Goal: Entertainment & Leisure: Consume media (video, audio)

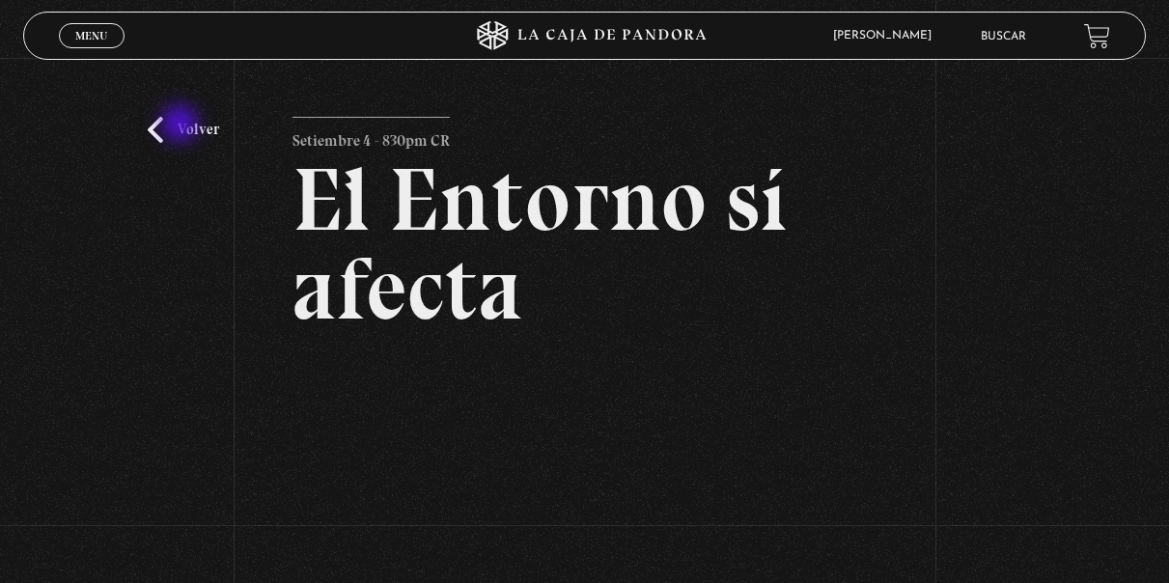
click at [180, 125] on link "Volver" at bounding box center [183, 130] width 71 height 26
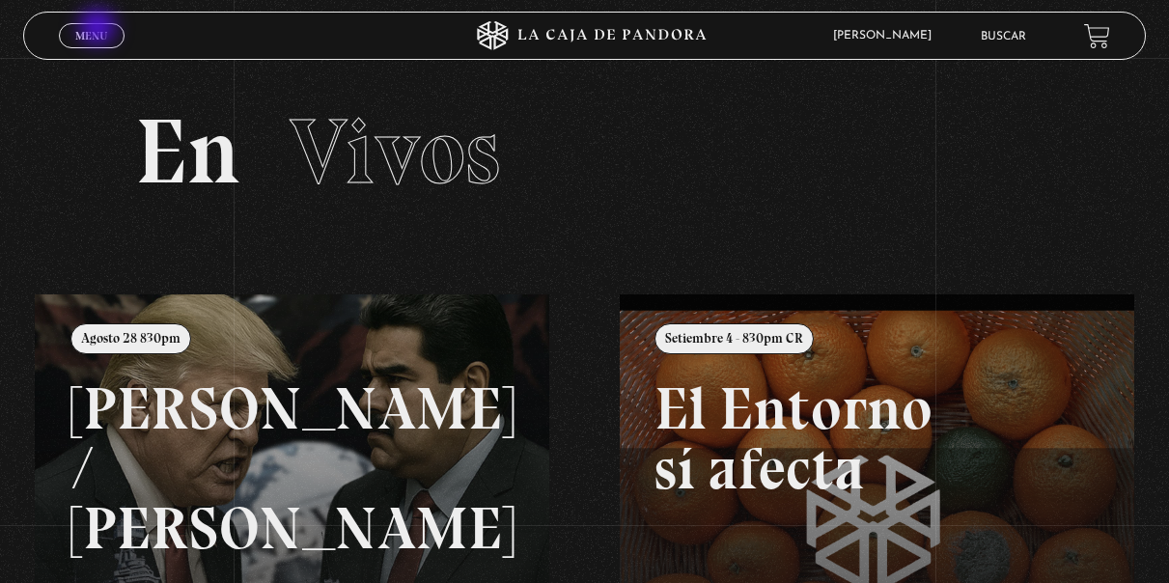
click at [99, 30] on span "Menu" at bounding box center [91, 36] width 32 height 12
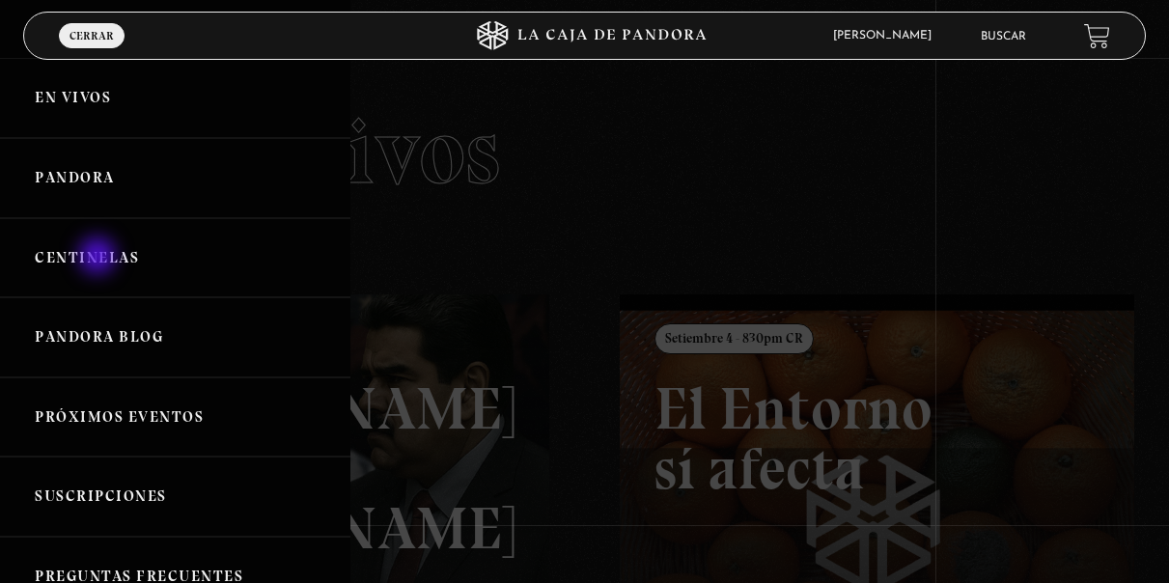
click at [99, 258] on link "Centinelas" at bounding box center [175, 258] width 350 height 80
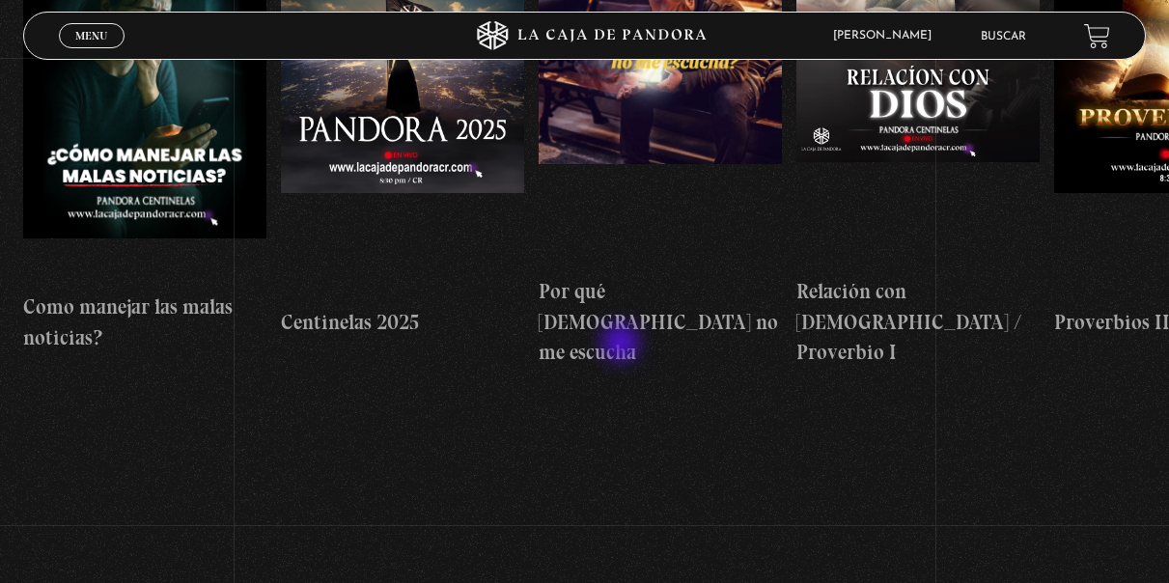
scroll to position [193, 0]
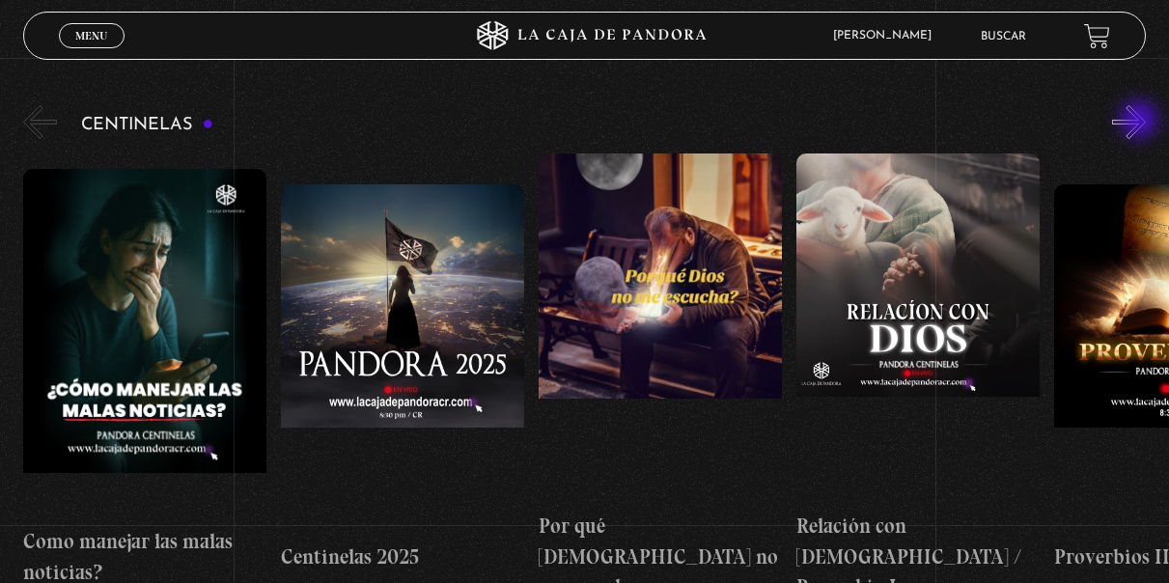
click at [1141, 122] on button "»" at bounding box center [1129, 122] width 34 height 34
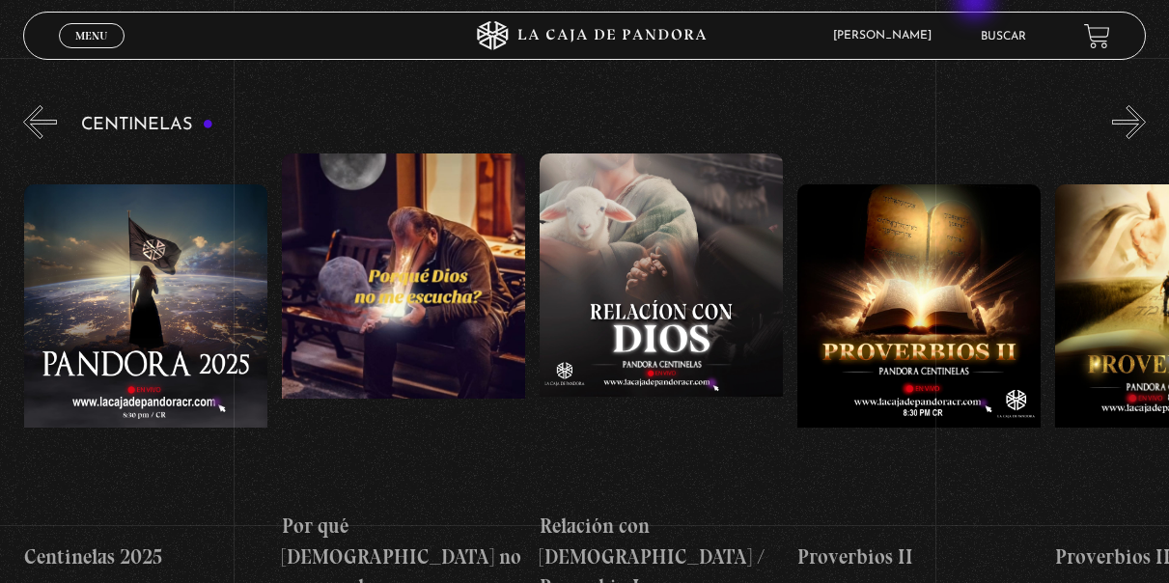
scroll to position [0, 258]
click at [1143, 117] on button "»" at bounding box center [1129, 122] width 34 height 34
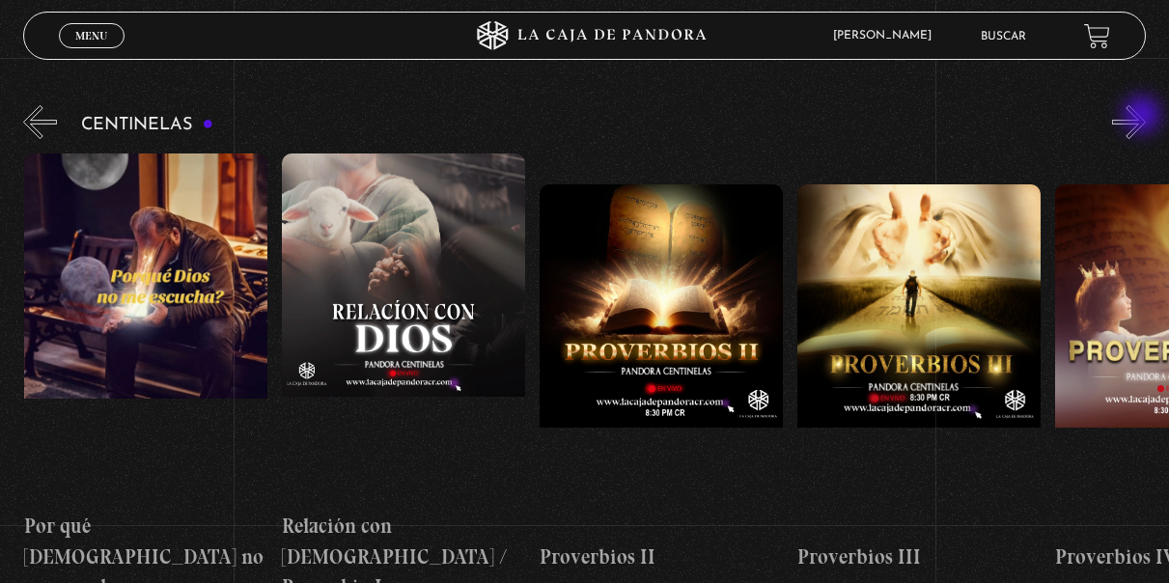
click at [1143, 117] on button "»" at bounding box center [1129, 122] width 34 height 34
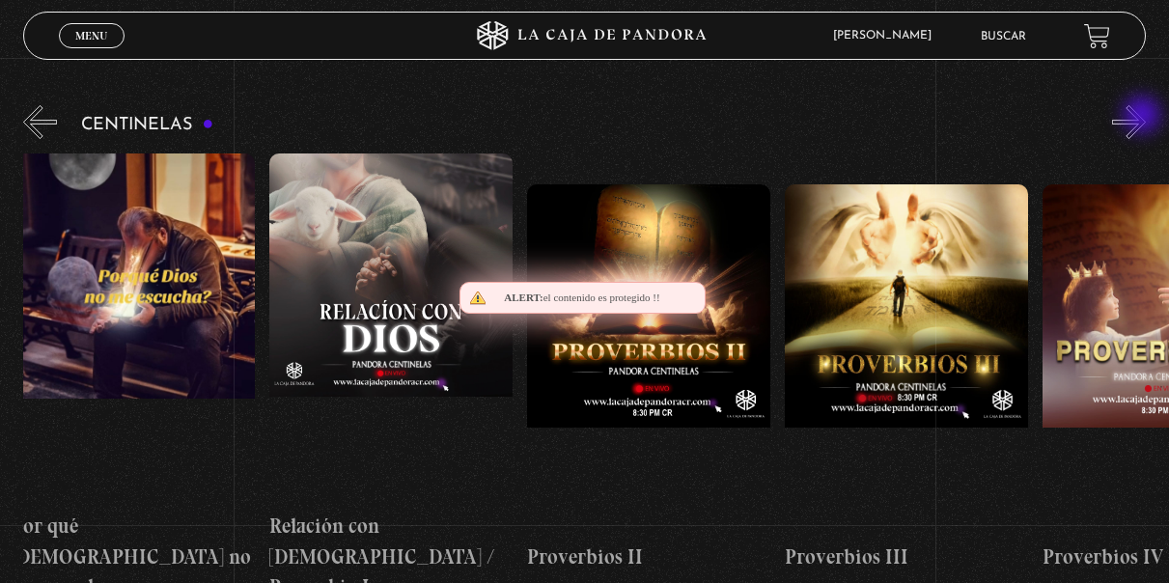
click at [1143, 117] on button "»" at bounding box center [1129, 122] width 34 height 34
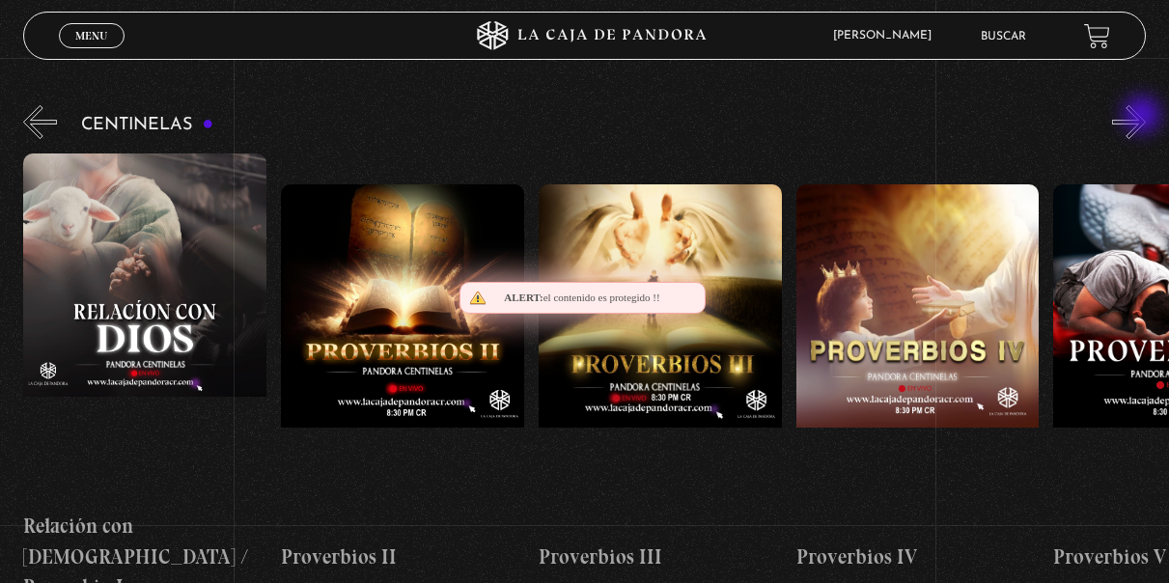
click at [1143, 117] on button "»" at bounding box center [1129, 122] width 34 height 34
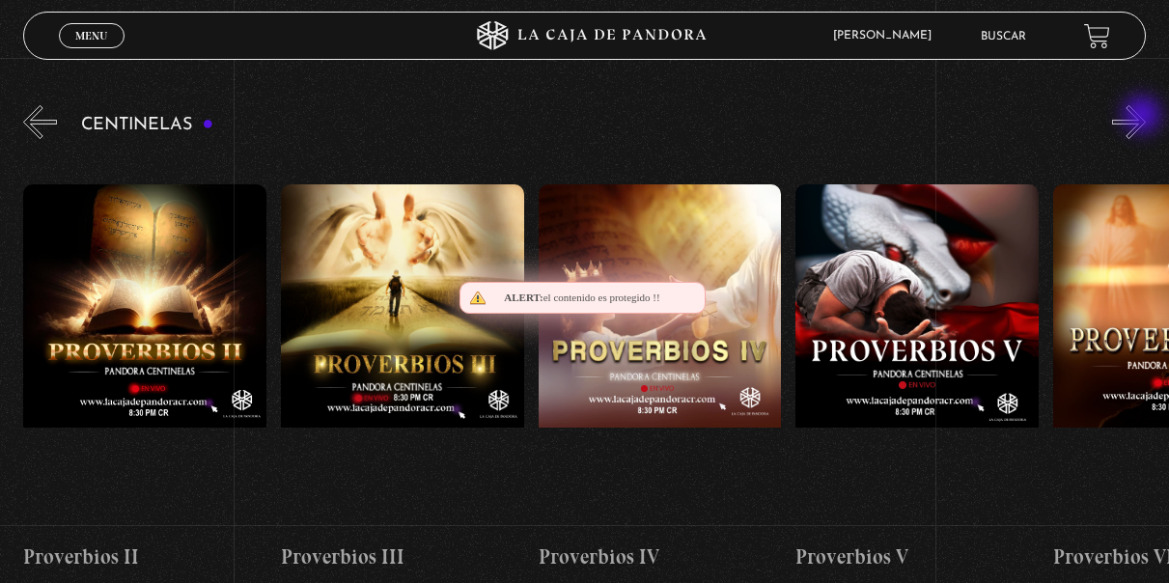
click at [1143, 117] on button "»" at bounding box center [1129, 122] width 34 height 34
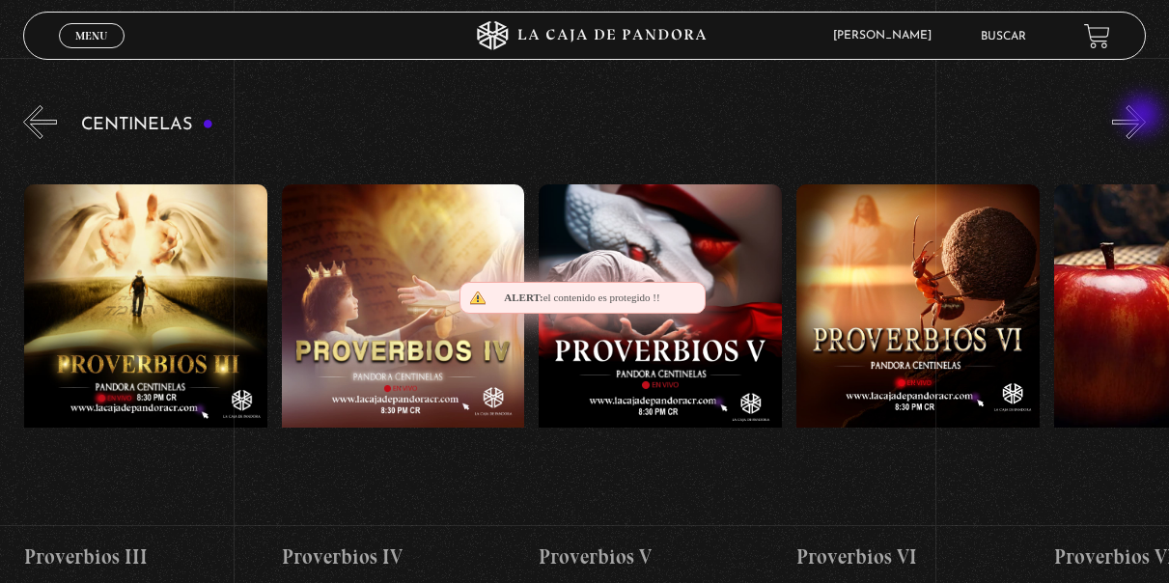
click at [1143, 117] on button "»" at bounding box center [1129, 122] width 34 height 34
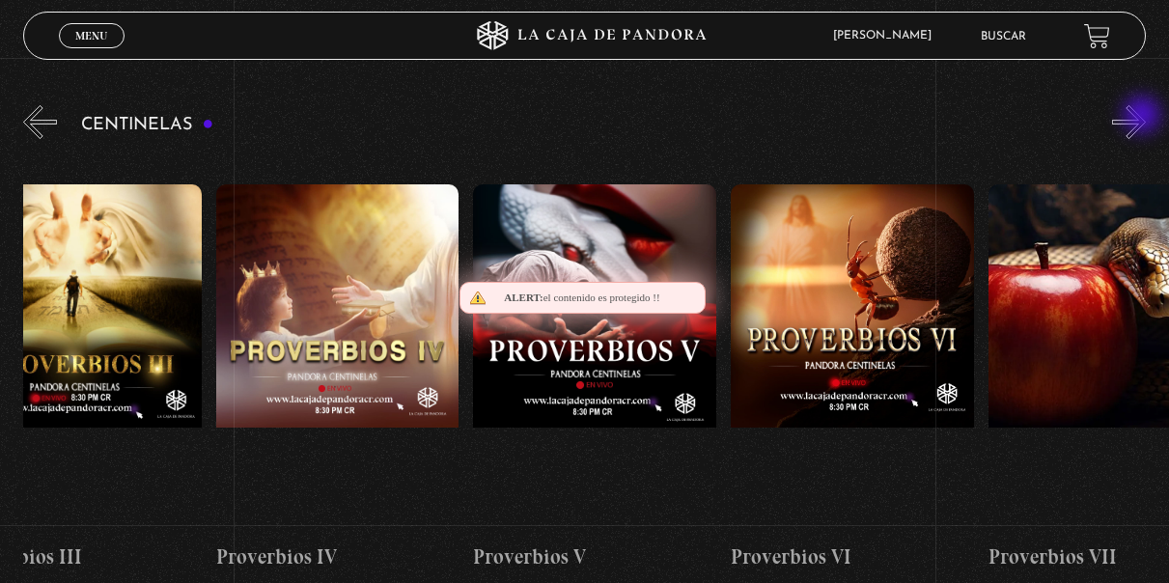
click at [1143, 117] on button "»" at bounding box center [1129, 122] width 34 height 34
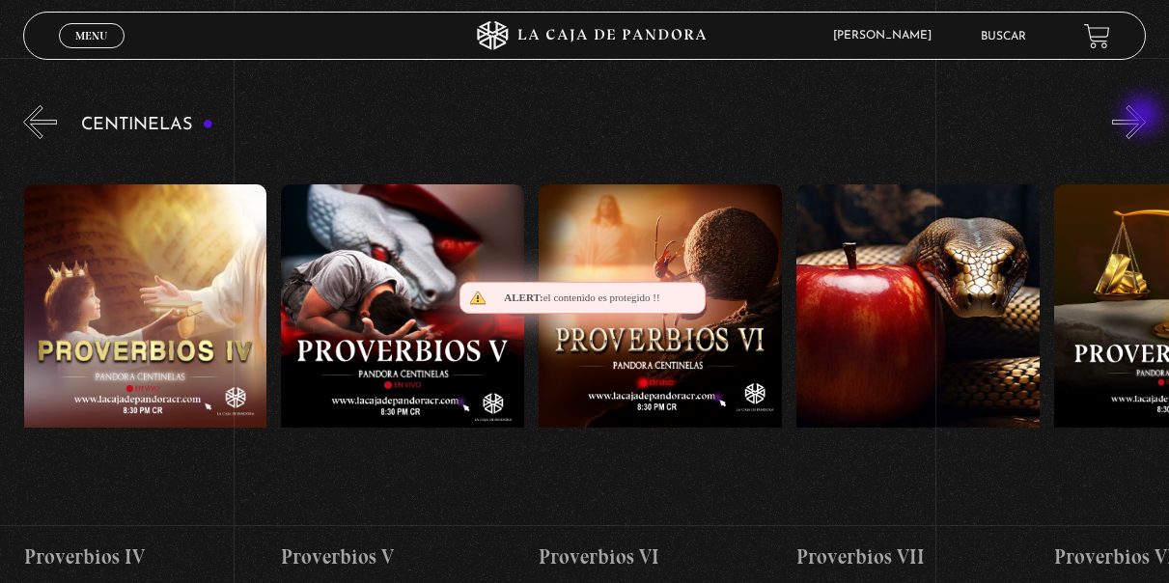
click at [1143, 117] on button "»" at bounding box center [1129, 122] width 34 height 34
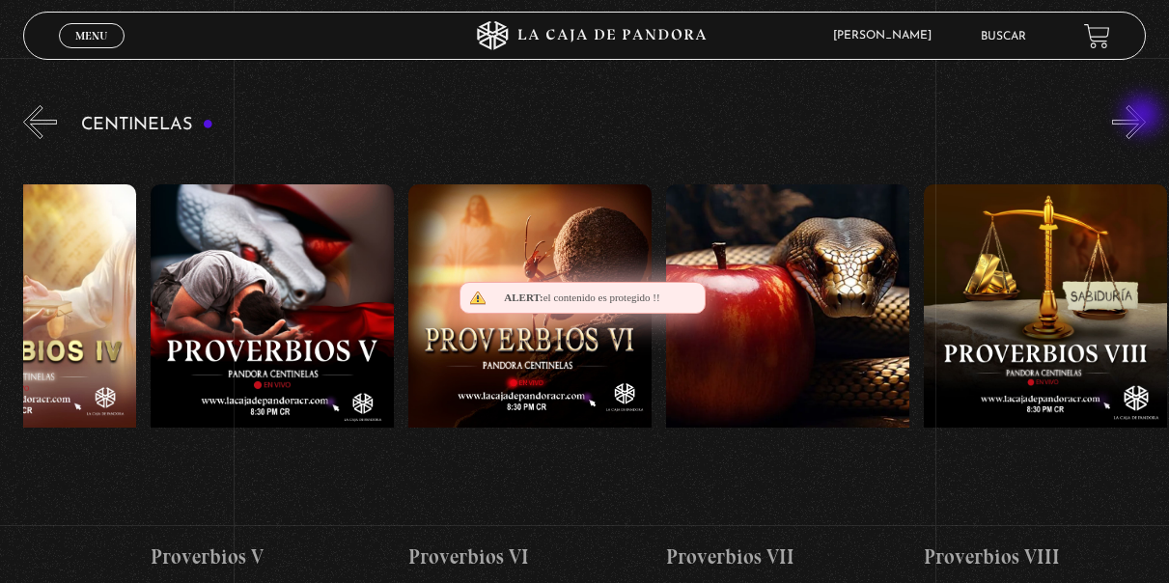
click at [1143, 117] on button "»" at bounding box center [1129, 122] width 34 height 34
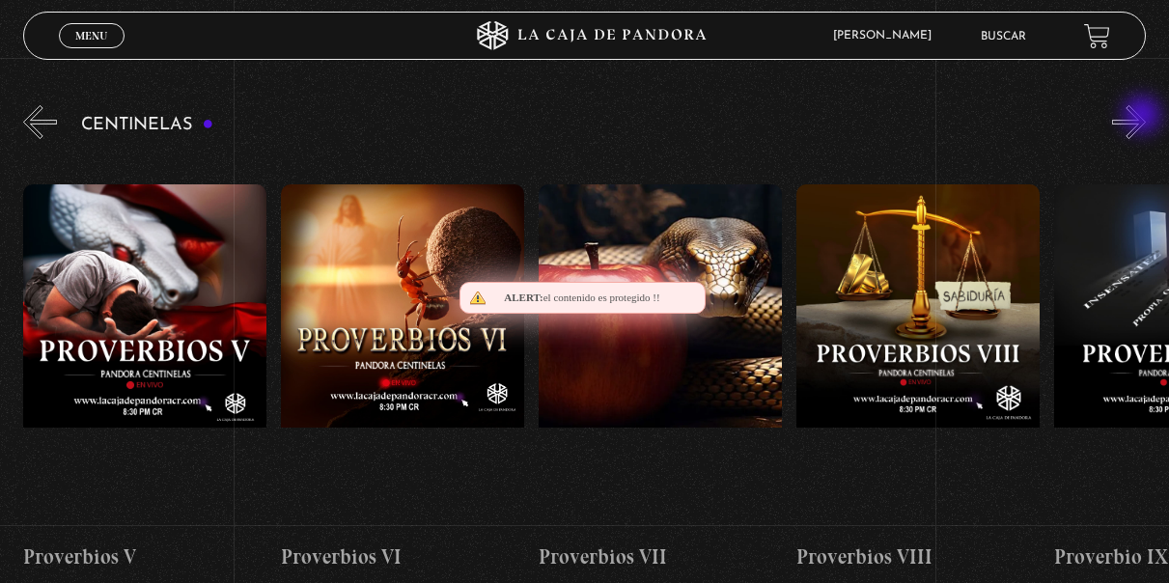
click at [1143, 117] on button "»" at bounding box center [1129, 122] width 34 height 34
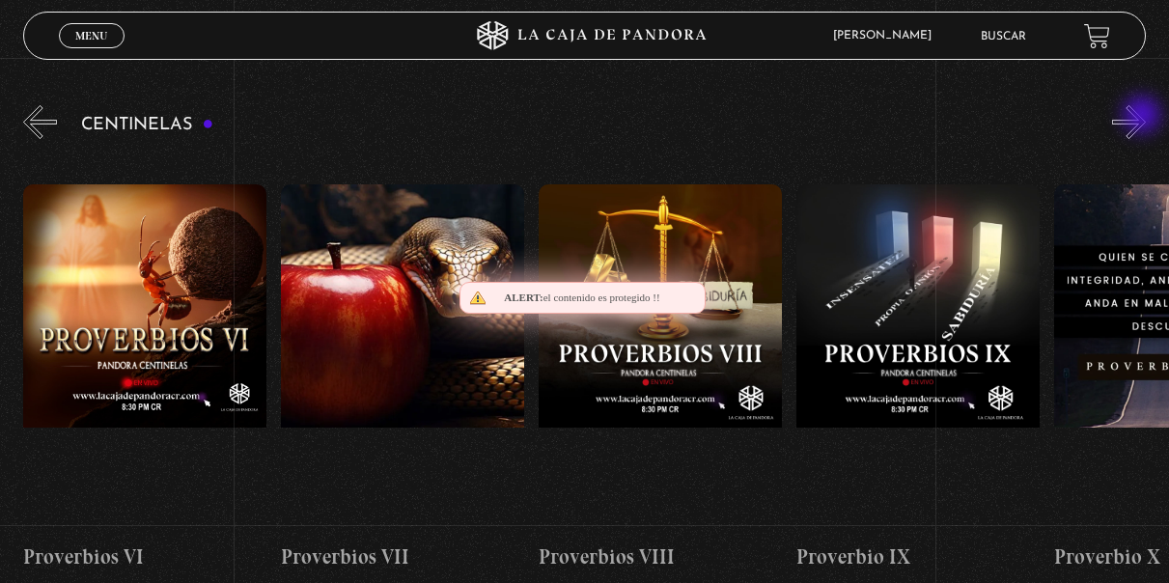
click at [1143, 117] on button "»" at bounding box center [1129, 122] width 34 height 34
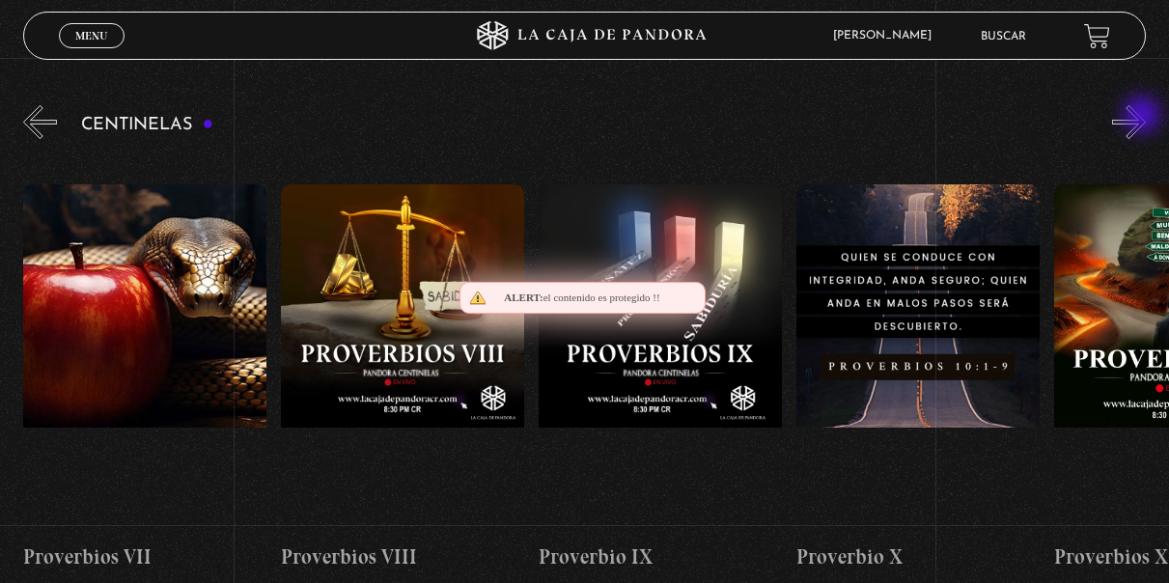
click at [1143, 117] on button "»" at bounding box center [1129, 122] width 34 height 34
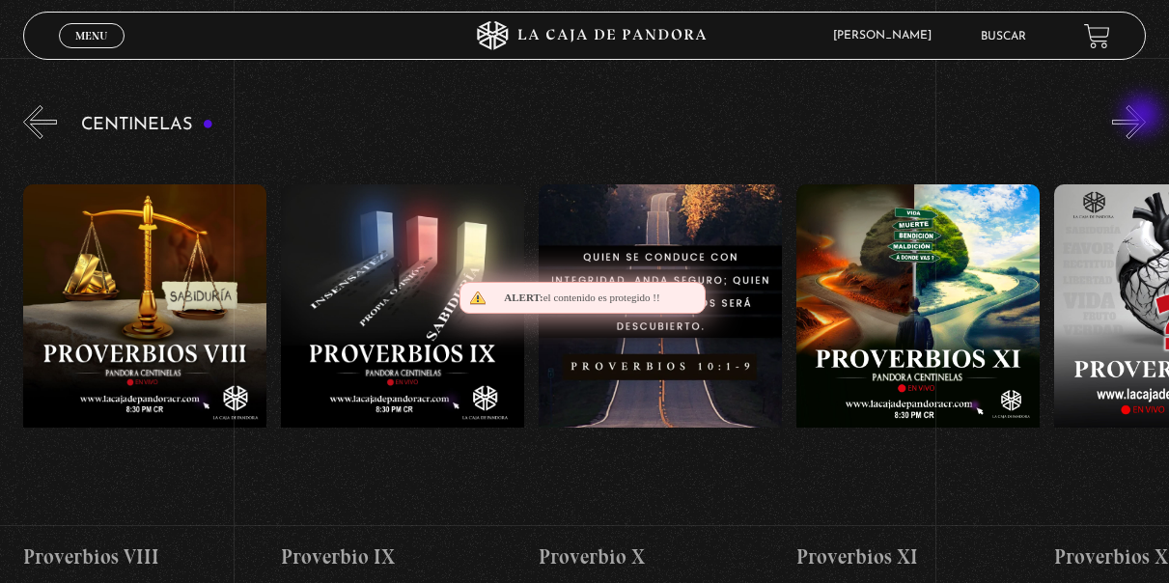
click at [1143, 117] on button "»" at bounding box center [1129, 122] width 34 height 34
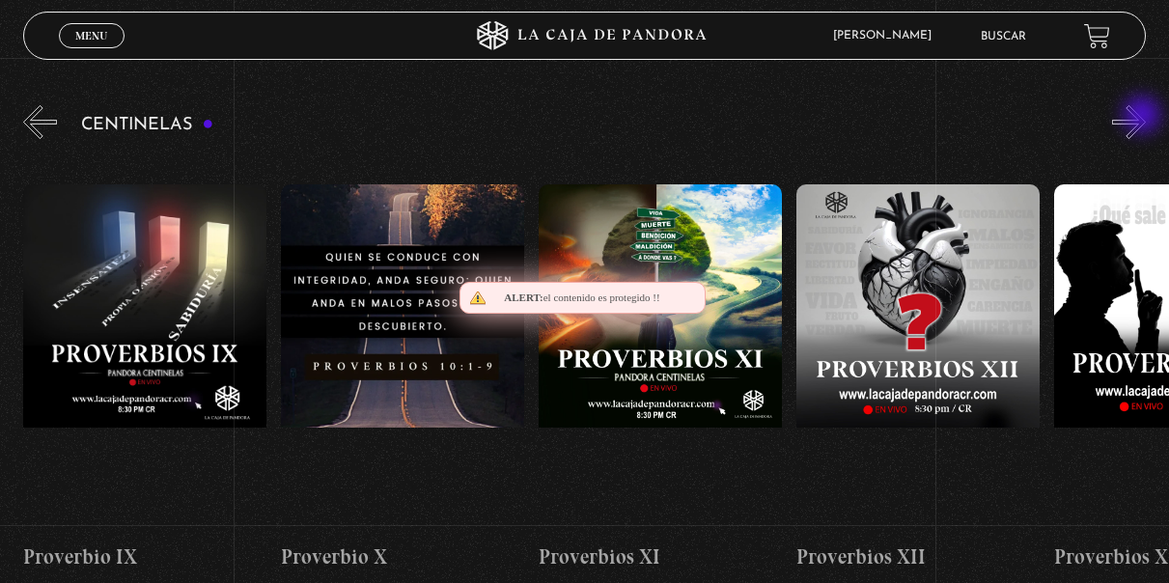
click at [1143, 117] on button "»" at bounding box center [1129, 122] width 34 height 34
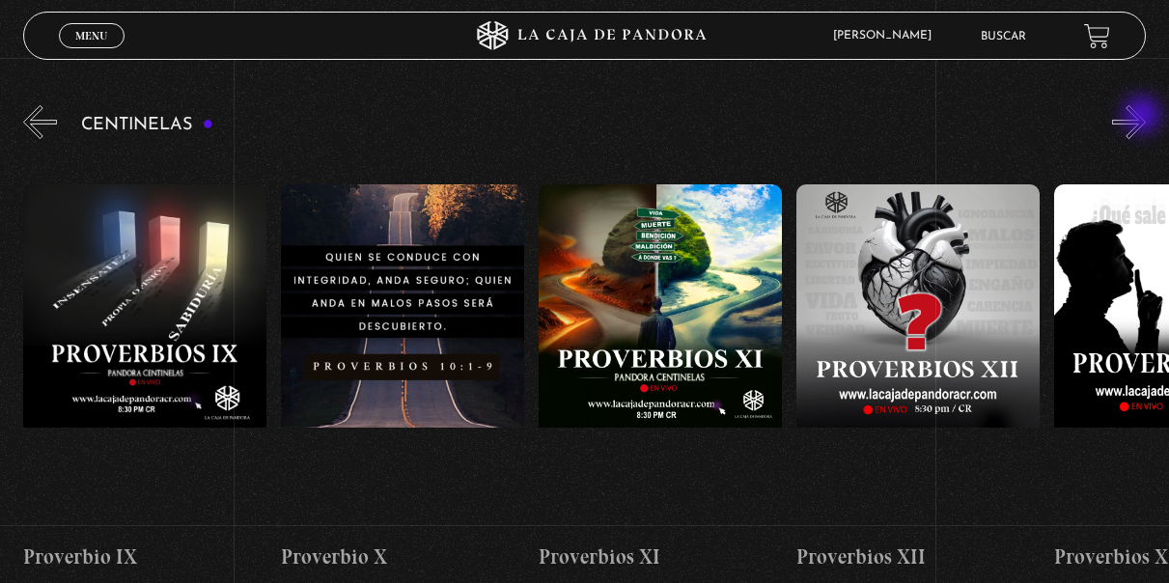
click at [1143, 117] on button "»" at bounding box center [1129, 122] width 34 height 34
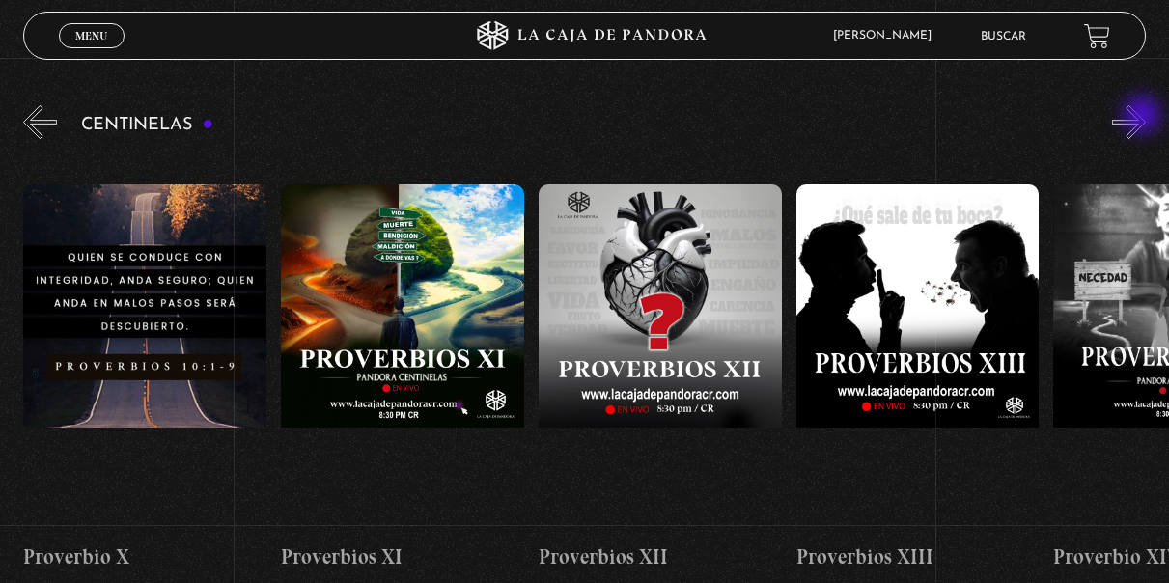
click at [1143, 117] on button "»" at bounding box center [1129, 122] width 34 height 34
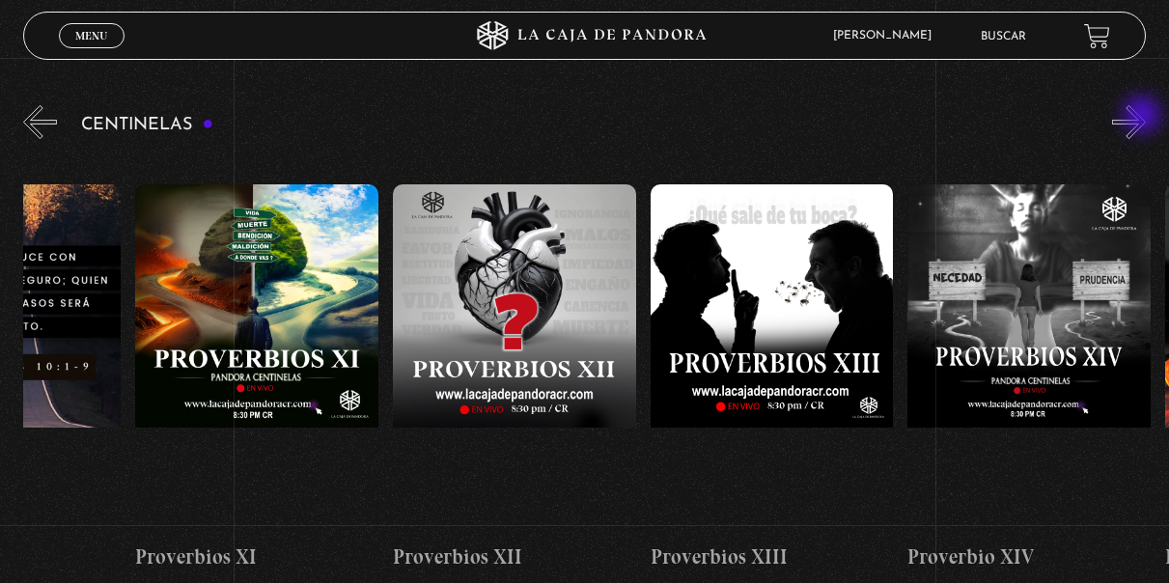
click at [1143, 117] on button "»" at bounding box center [1129, 122] width 34 height 34
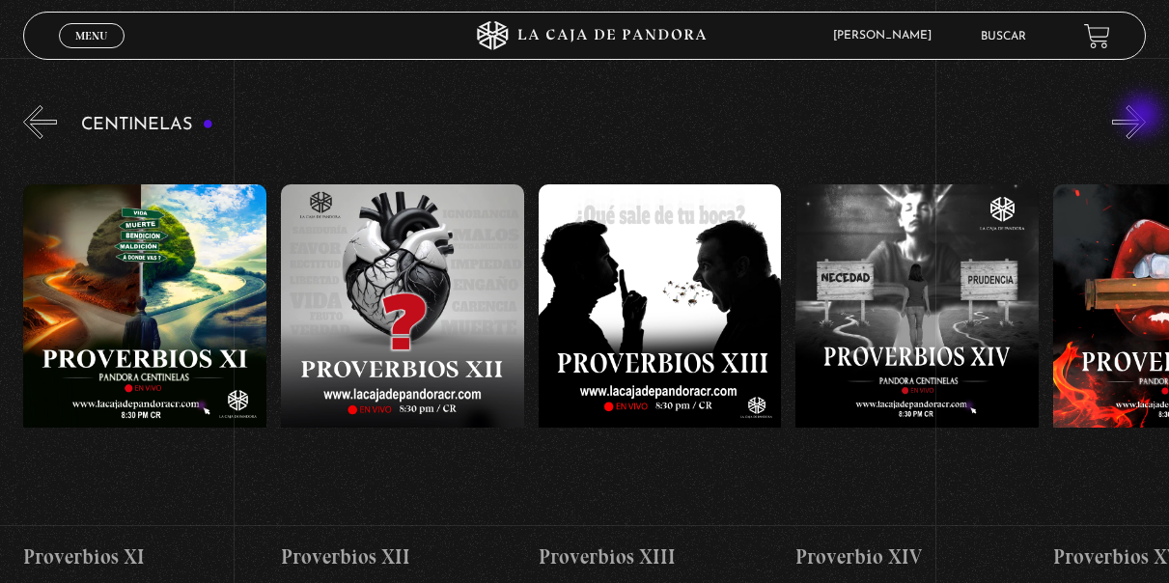
click at [1143, 117] on button "»" at bounding box center [1129, 122] width 34 height 34
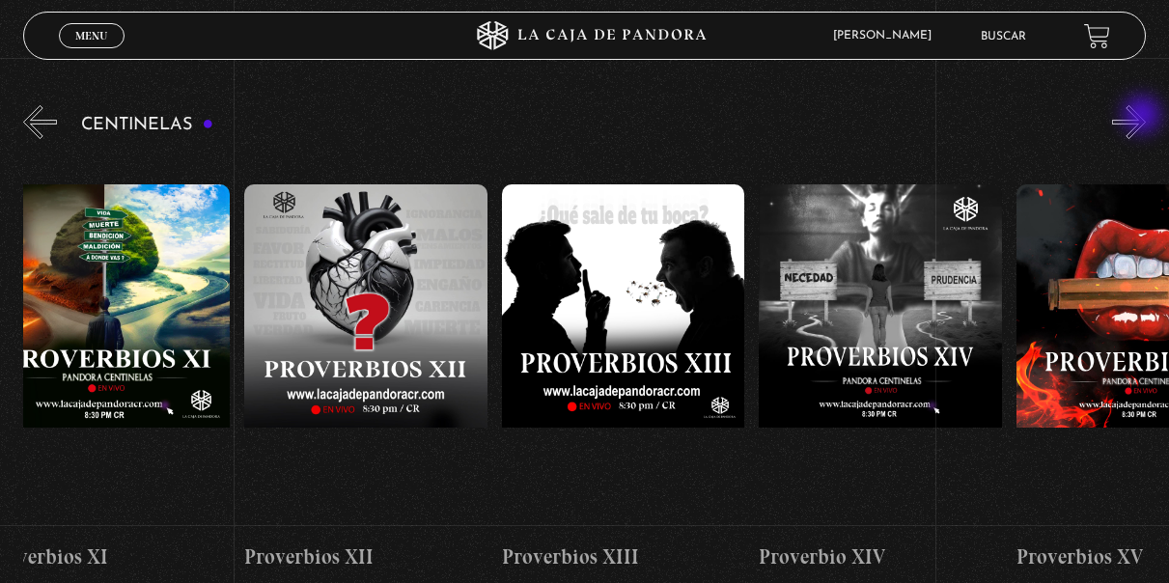
click at [1143, 117] on button "»" at bounding box center [1129, 122] width 34 height 34
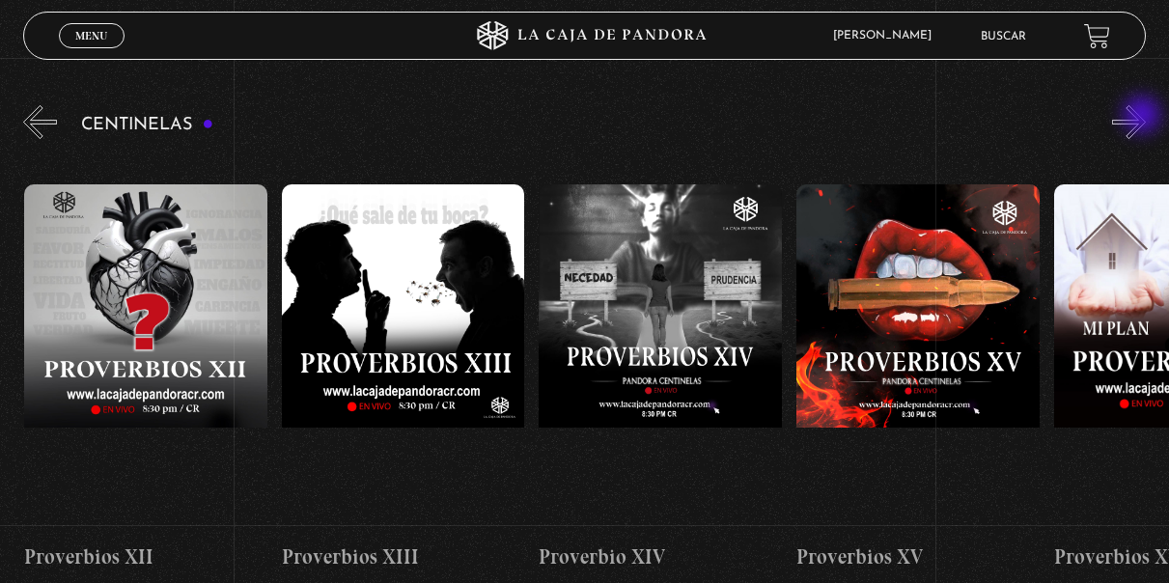
click at [1143, 117] on button "»" at bounding box center [1129, 122] width 34 height 34
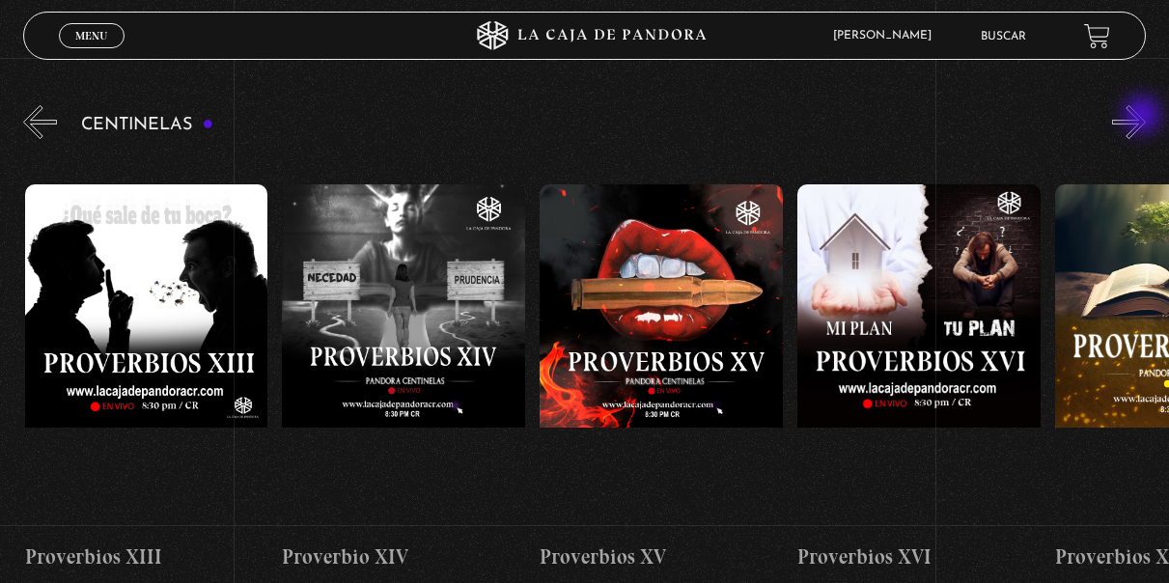
click at [1143, 117] on button "»" at bounding box center [1129, 122] width 34 height 34
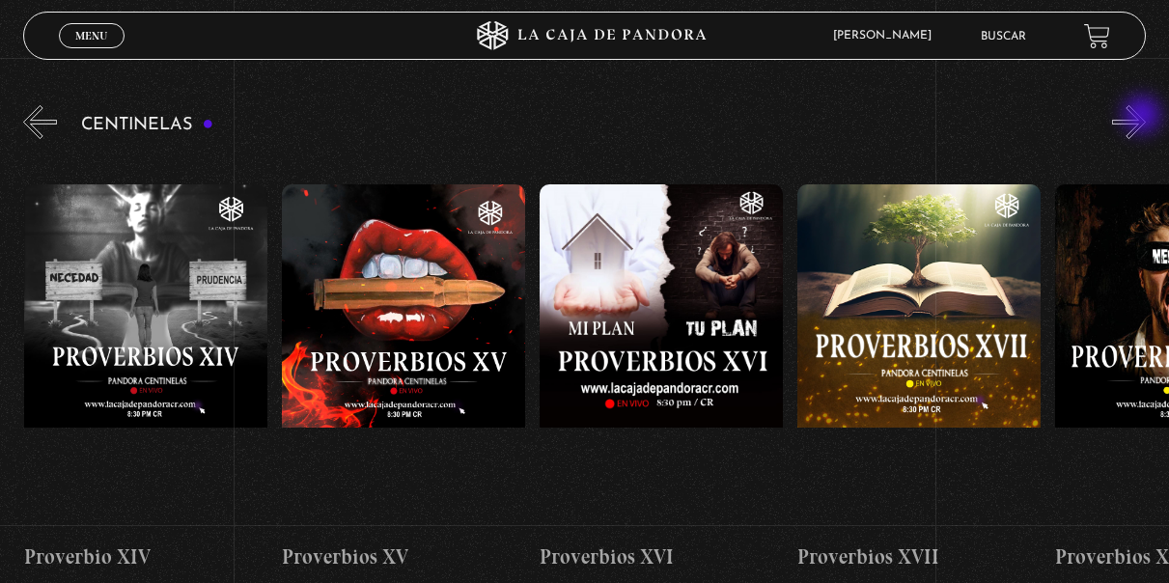
click at [1143, 117] on button "»" at bounding box center [1129, 122] width 34 height 34
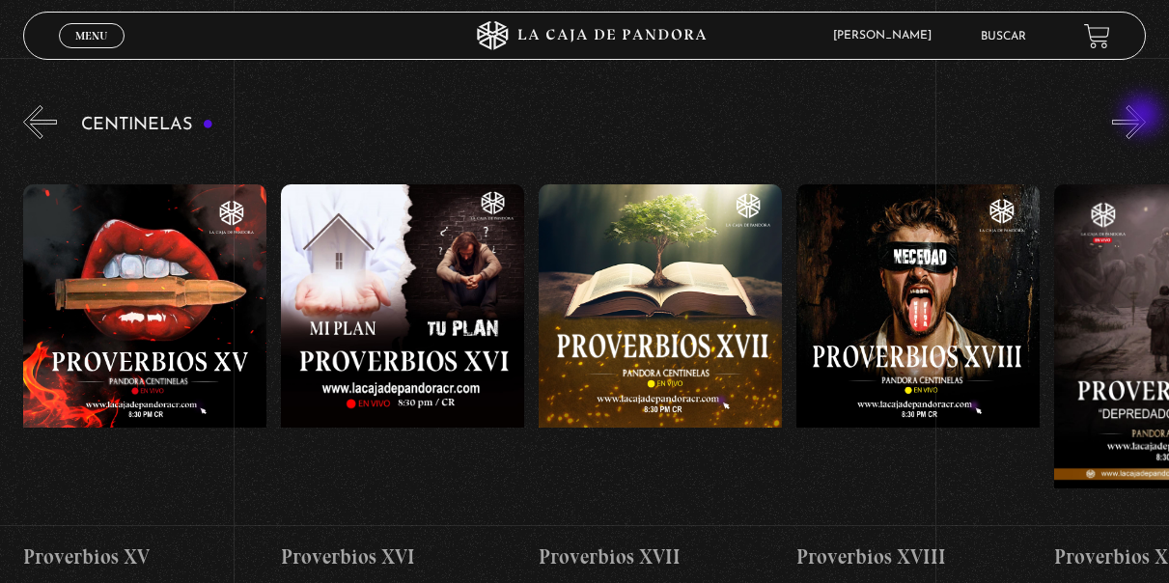
click at [1143, 117] on button "»" at bounding box center [1129, 122] width 34 height 34
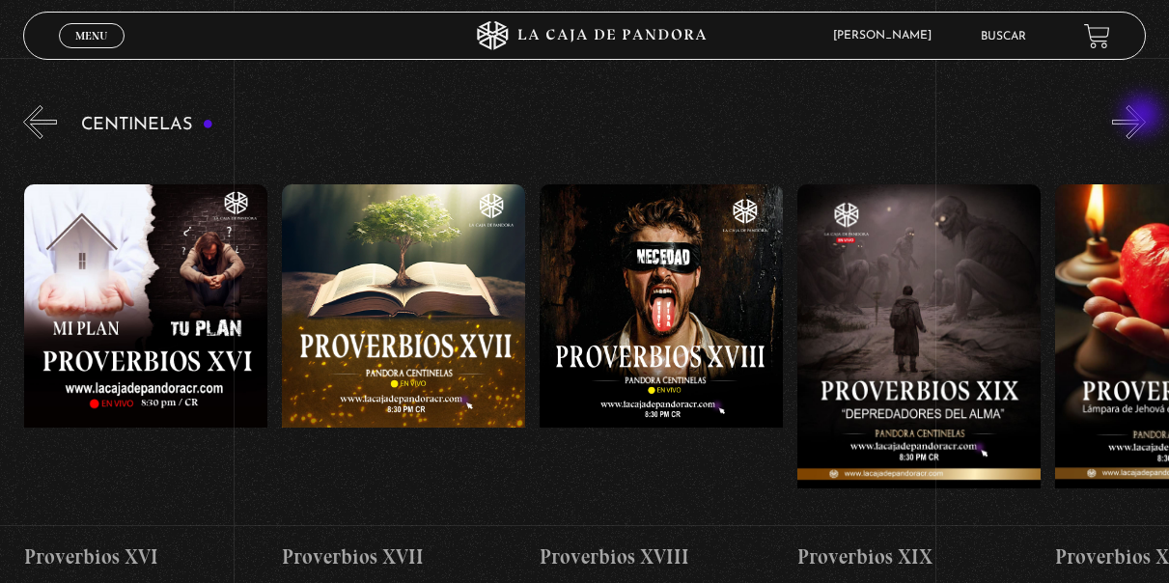
click at [1143, 117] on button "»" at bounding box center [1129, 122] width 34 height 34
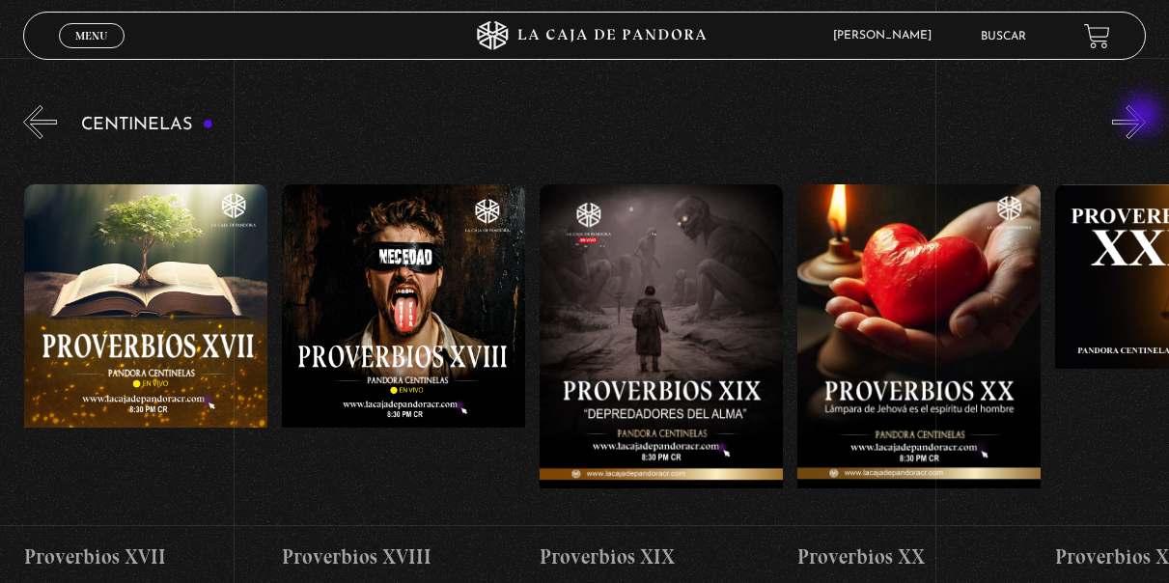
click at [1143, 117] on button "»" at bounding box center [1129, 122] width 34 height 34
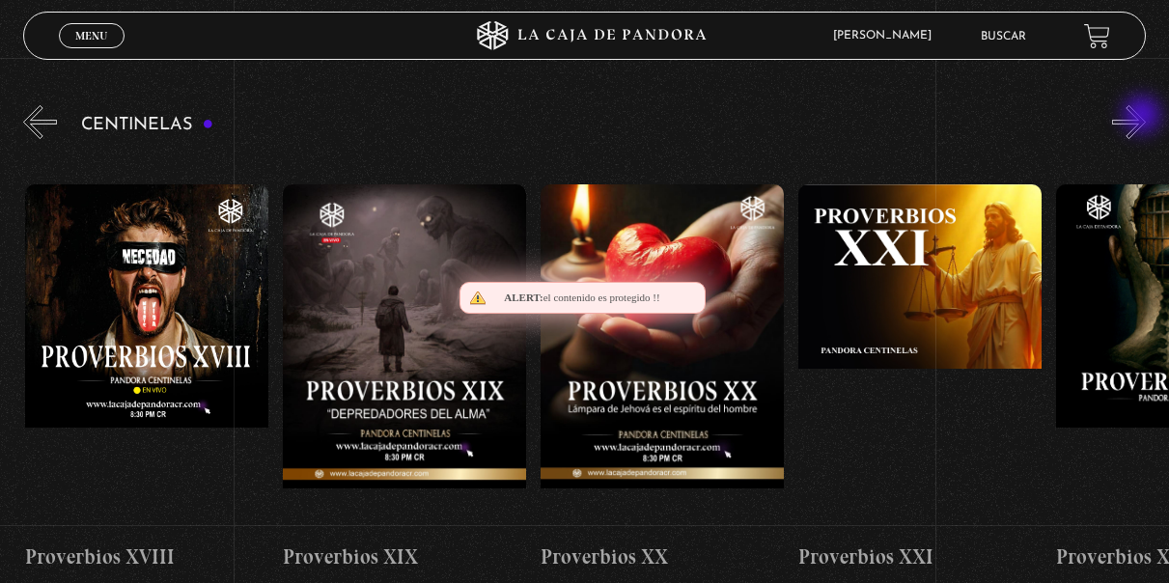
click at [1143, 117] on button "»" at bounding box center [1129, 122] width 34 height 34
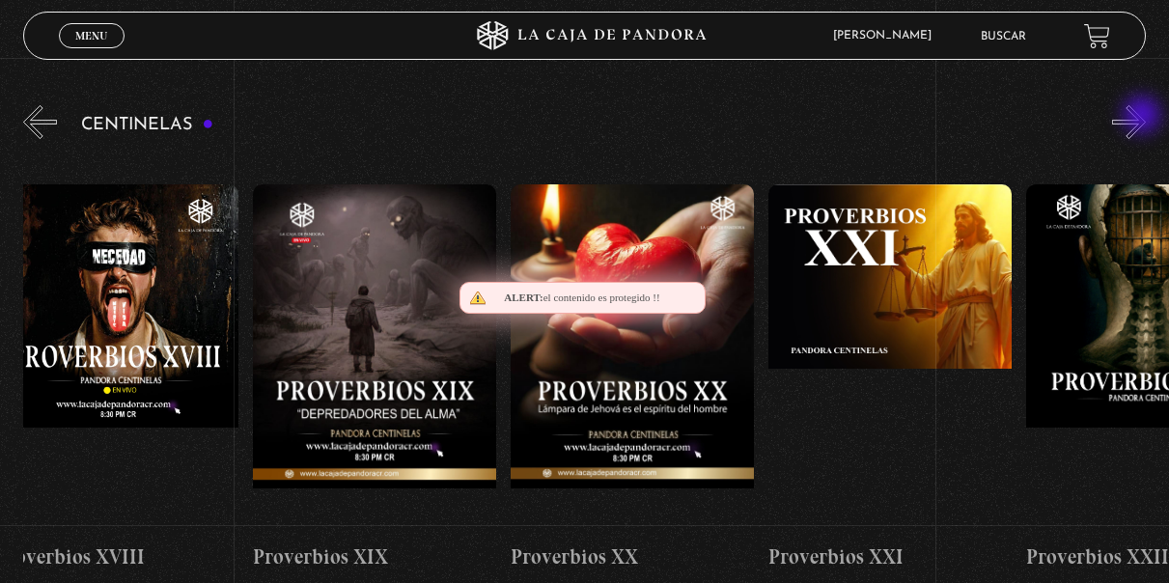
click at [1143, 117] on button "»" at bounding box center [1129, 122] width 34 height 34
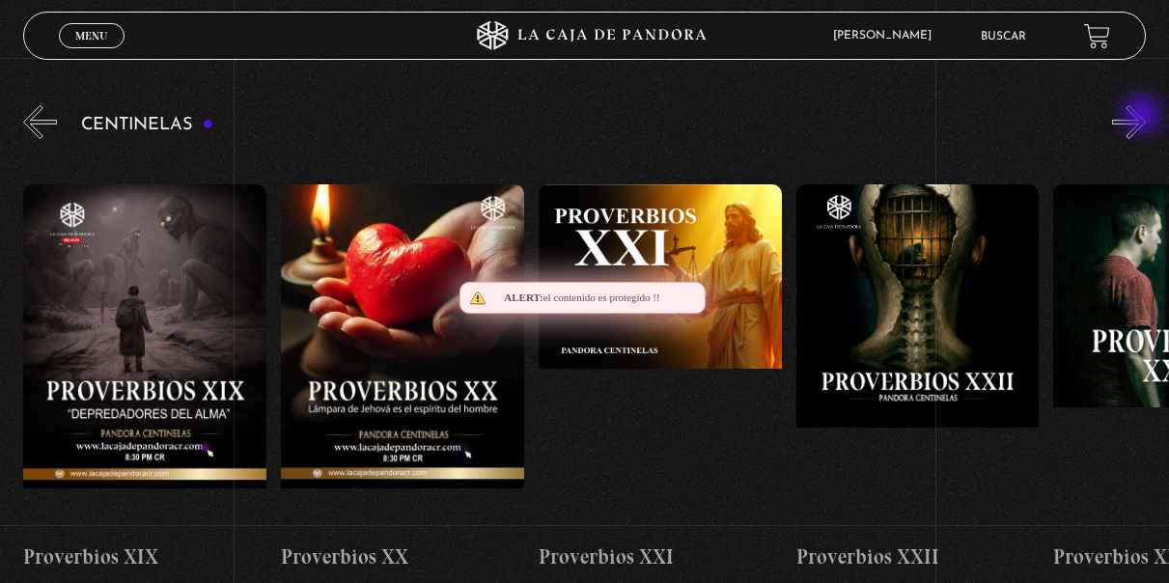
click at [1143, 117] on button "»" at bounding box center [1129, 122] width 34 height 34
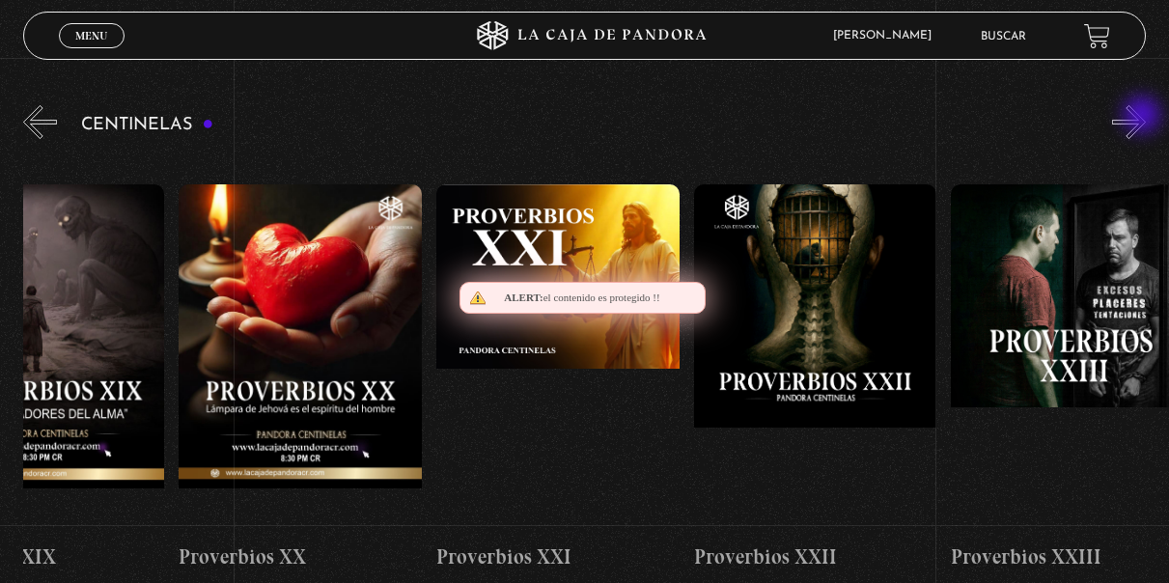
click at [1143, 117] on button "»" at bounding box center [1129, 122] width 34 height 34
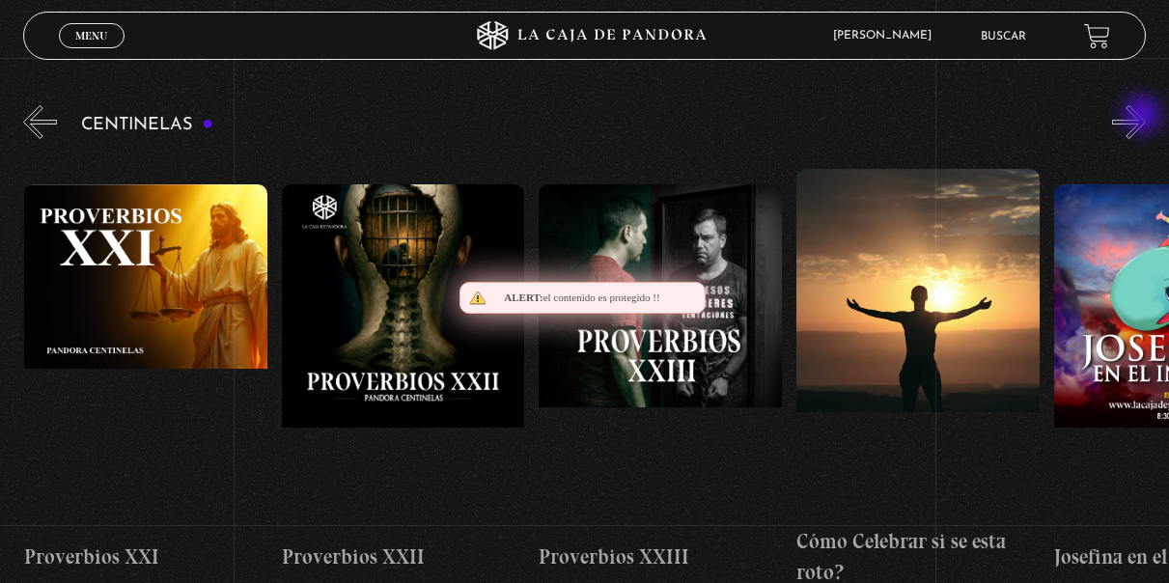
scroll to position [0, 5923]
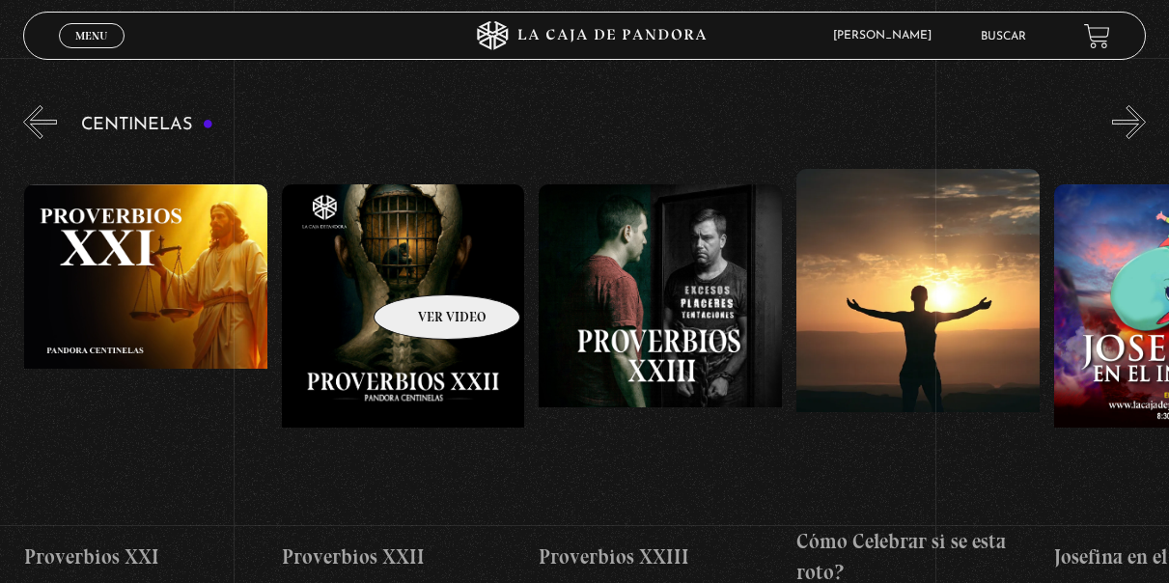
click at [433, 420] on figure at bounding box center [403, 357] width 243 height 347
